Goal: Check status: Check status

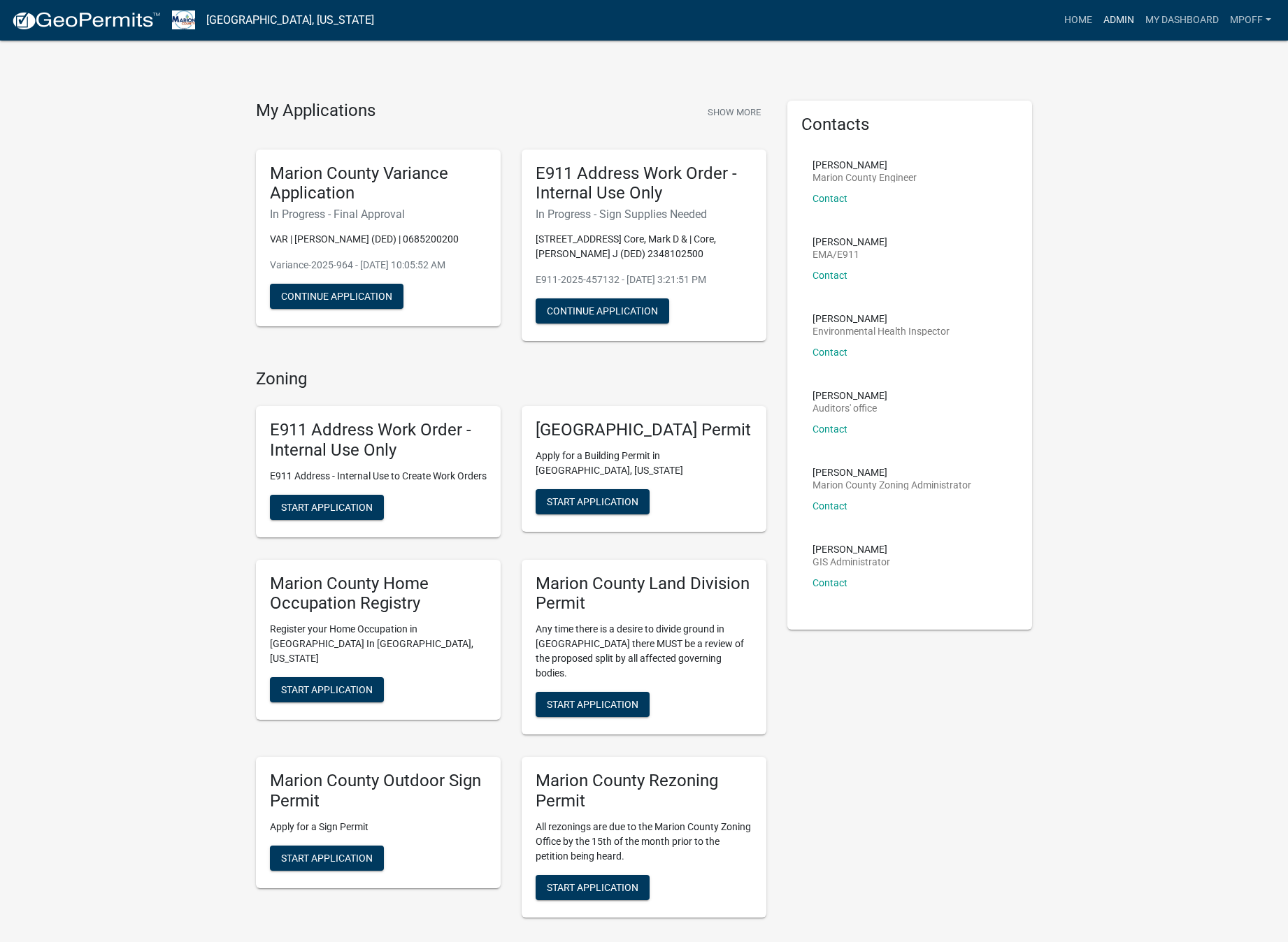
click at [1117, 18] on link "Admin" at bounding box center [1118, 21] width 42 height 26
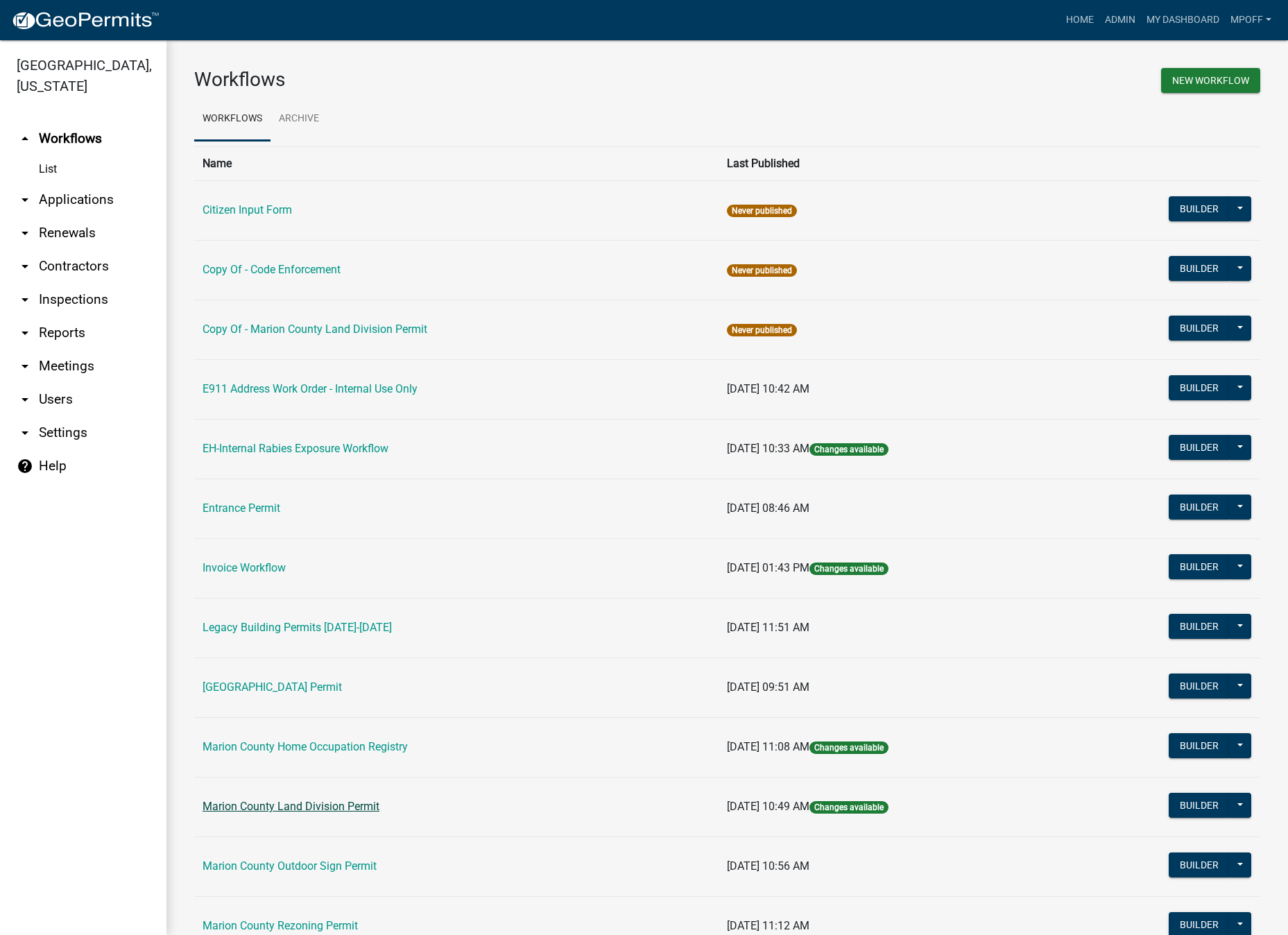
click at [272, 808] on link "Marion County Land Division Permit" at bounding box center [291, 806] width 177 height 13
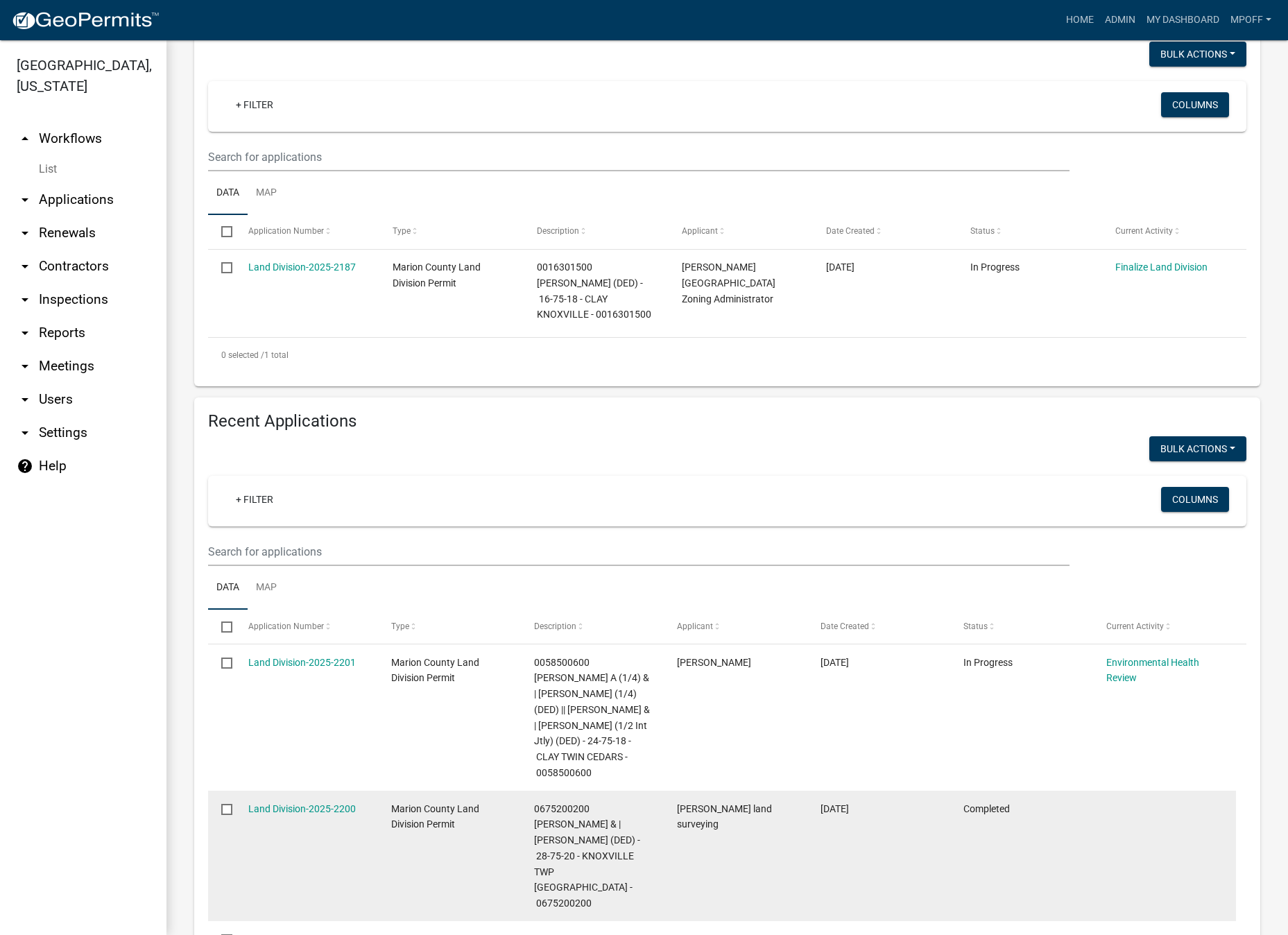
scroll to position [278, 0]
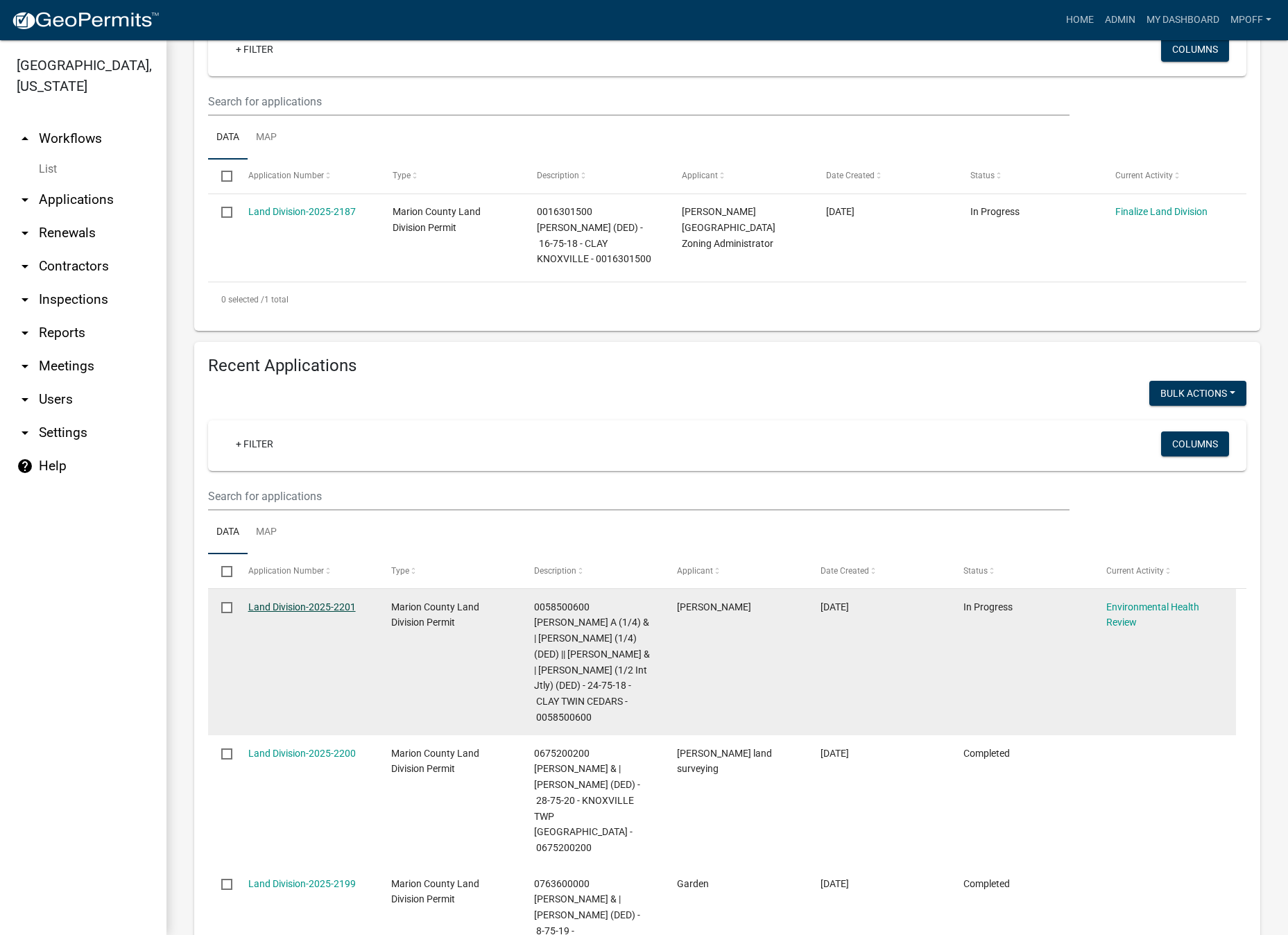
click at [294, 601] on link "Land Division-2025-2201" at bounding box center [302, 606] width 108 height 11
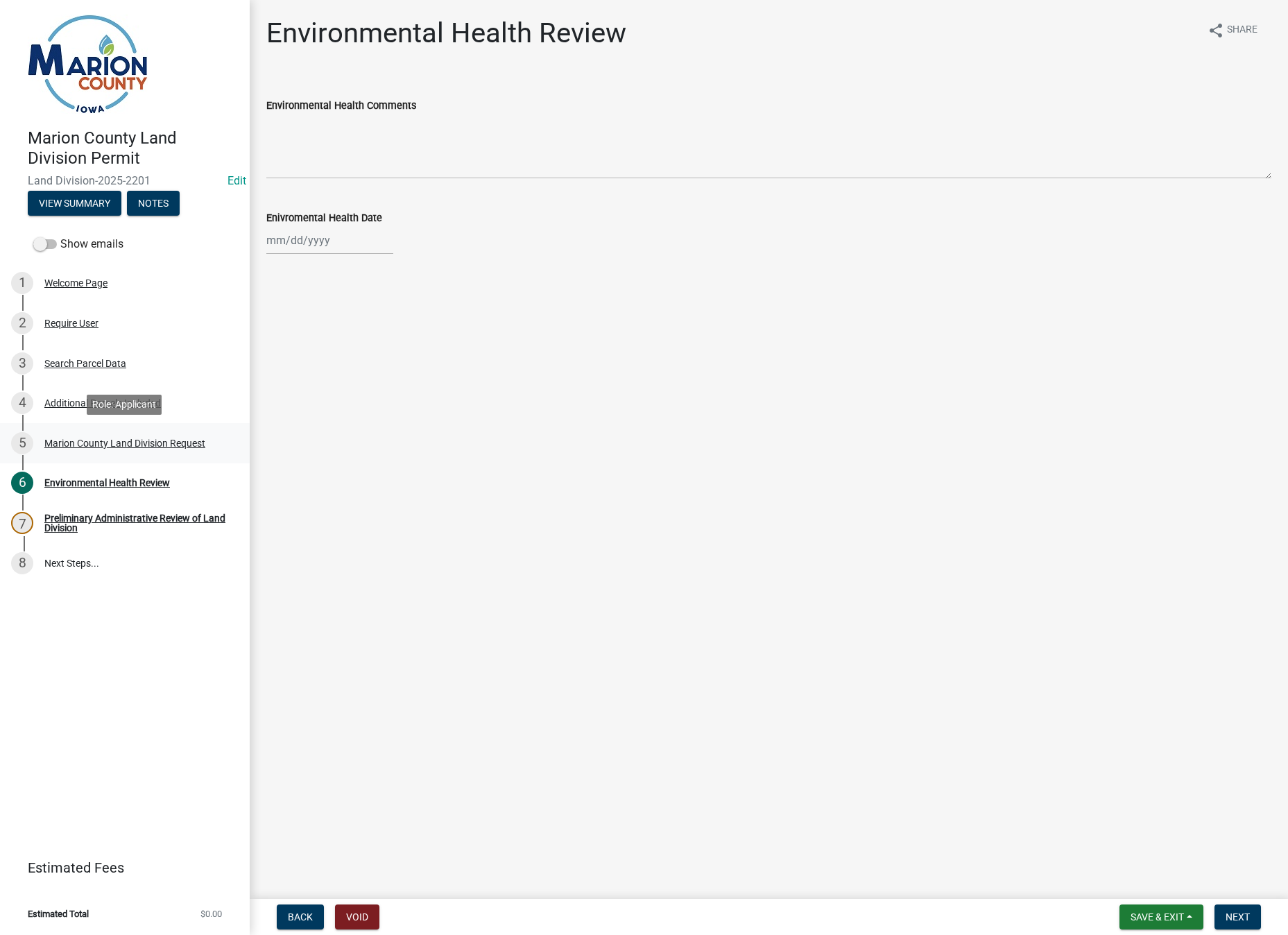
click at [86, 441] on div "Marion County Land Division Request" at bounding box center [124, 443] width 161 height 9
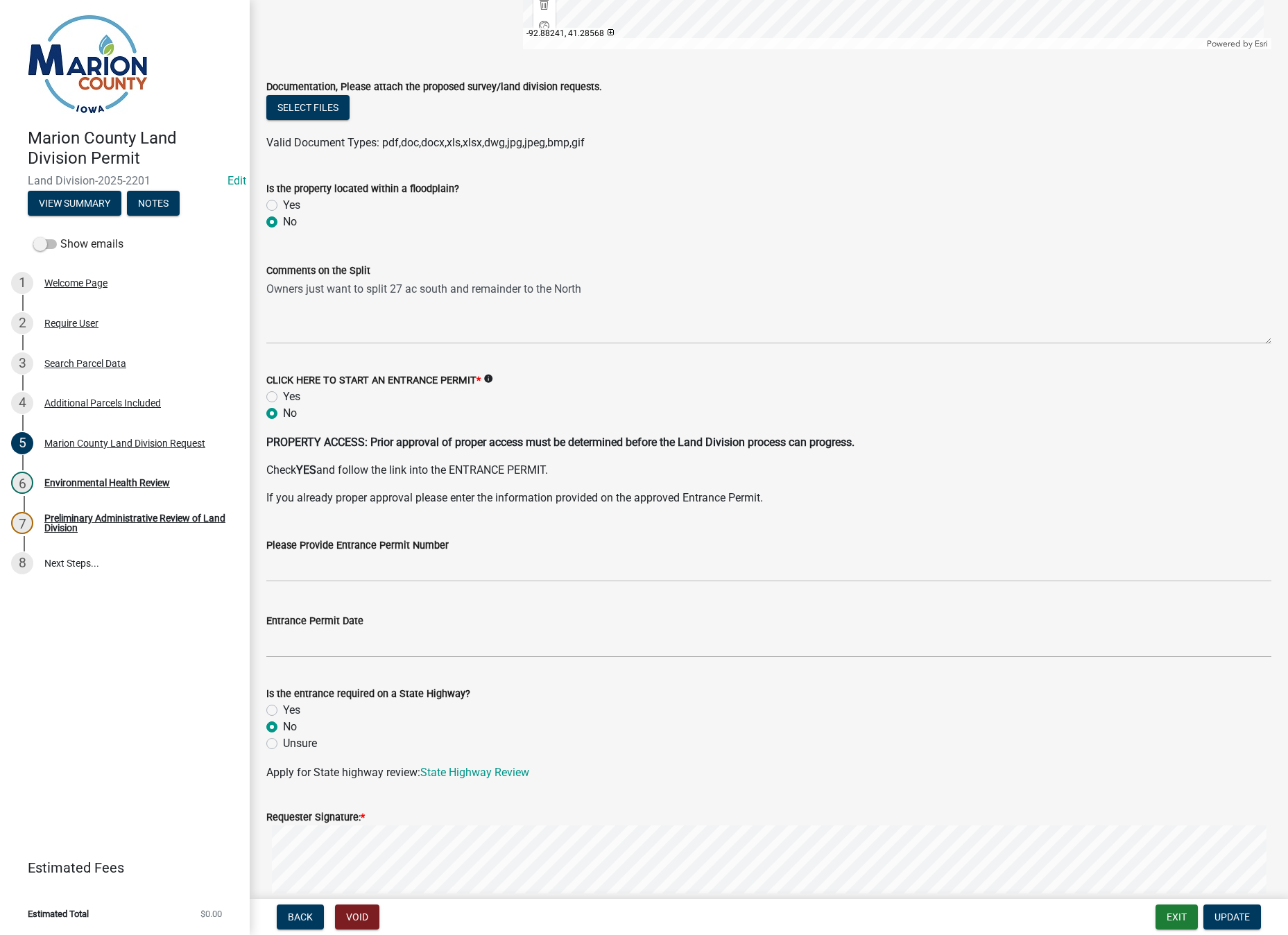
scroll to position [2074, 0]
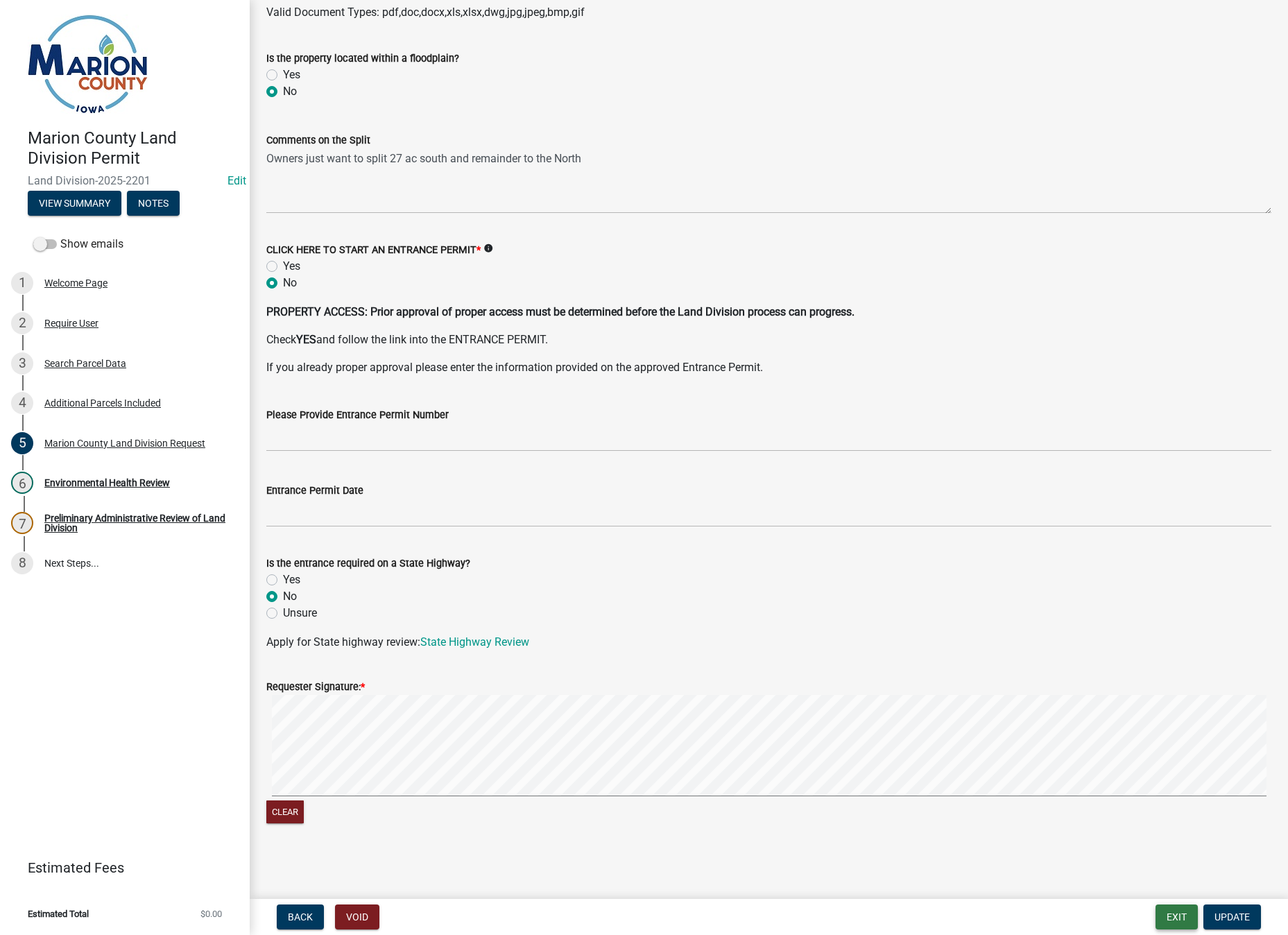
click at [1177, 921] on button "Exit" at bounding box center [1177, 917] width 42 height 25
